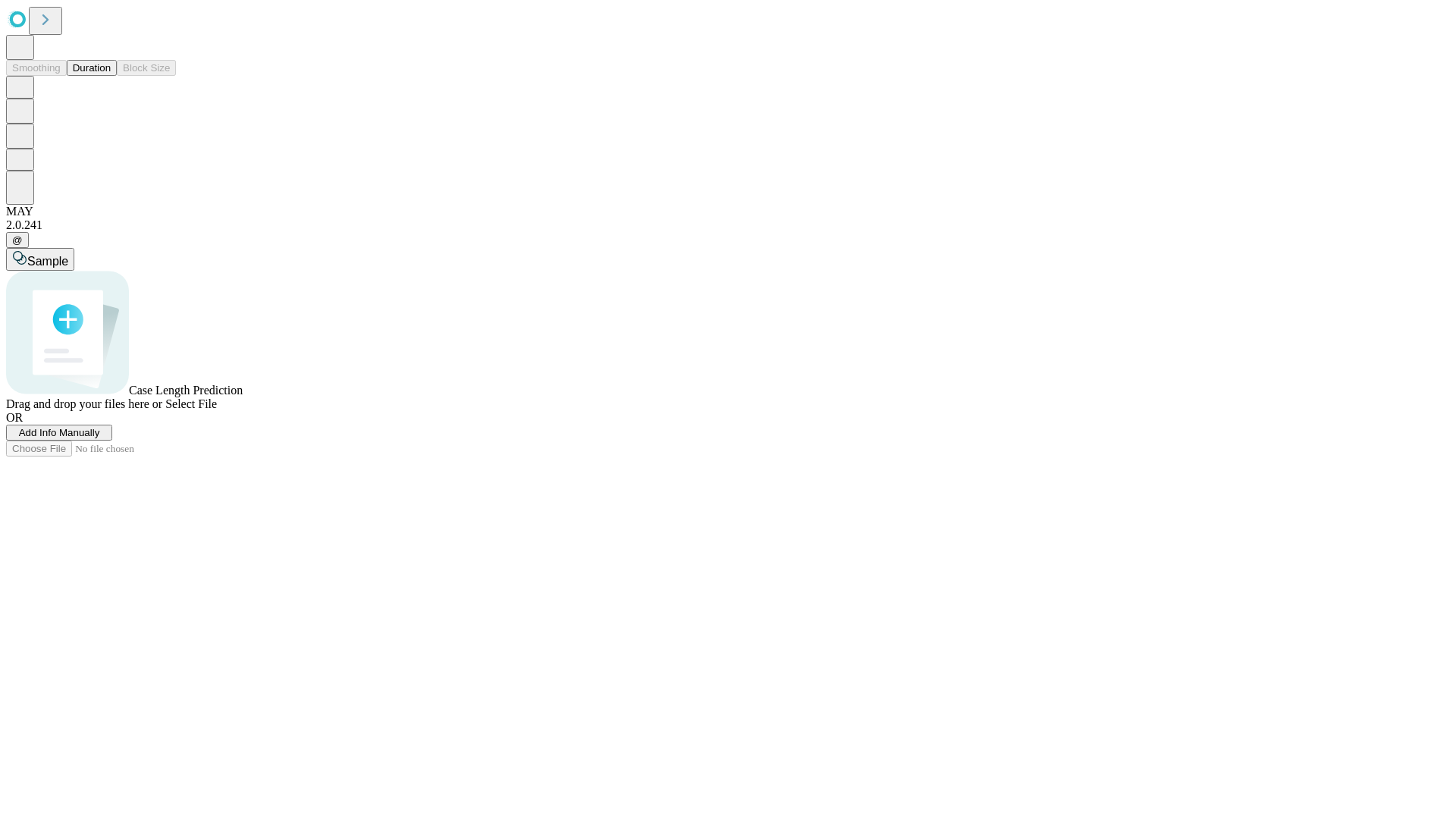
click at [111, 76] on button "Duration" at bounding box center [91, 68] width 50 height 16
click at [216, 410] on span "Select File" at bounding box center [191, 403] width 52 height 13
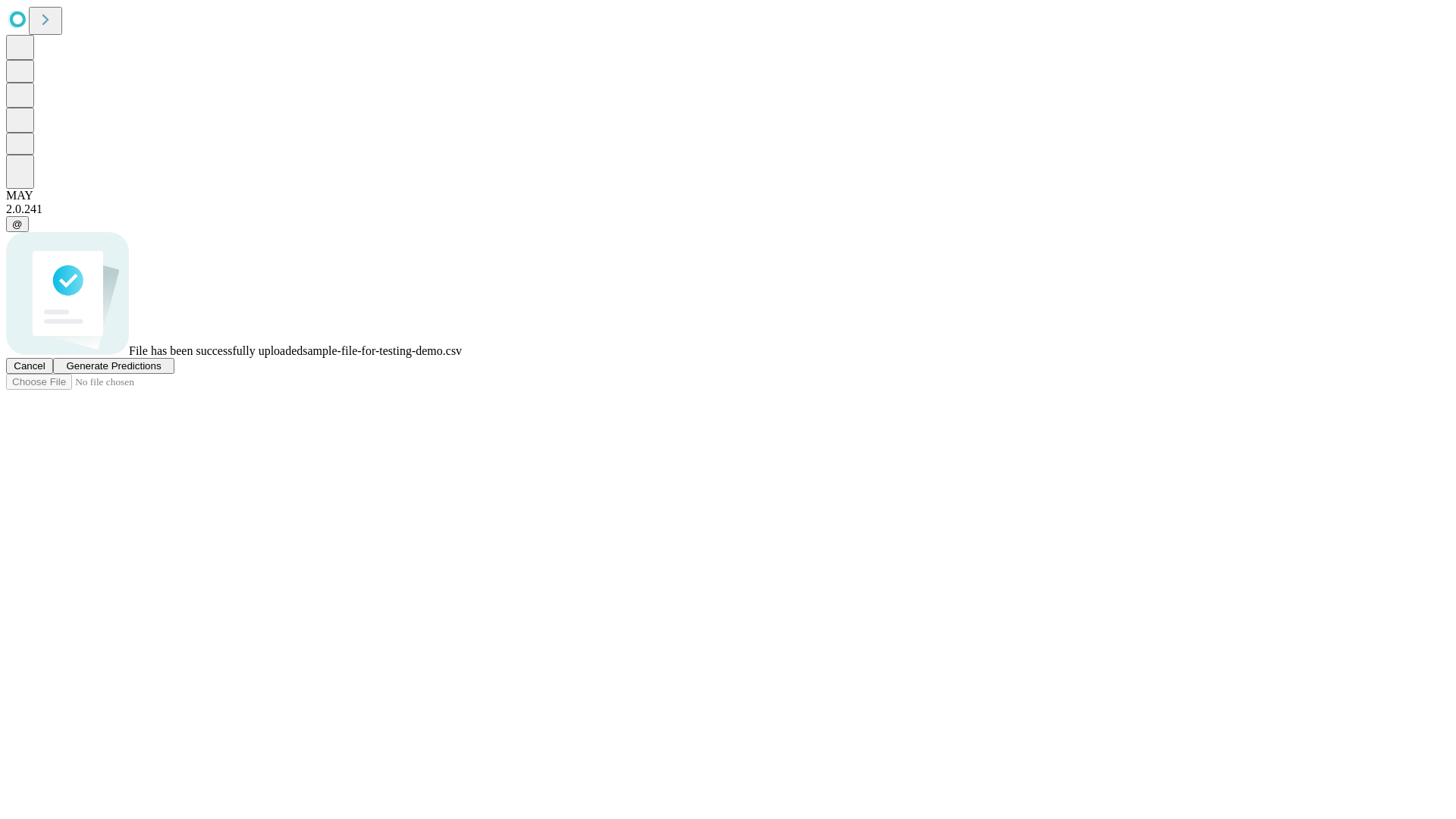
click at [161, 371] on span "Generate Predictions" at bounding box center [113, 366] width 95 height 12
